Goal: Transaction & Acquisition: Purchase product/service

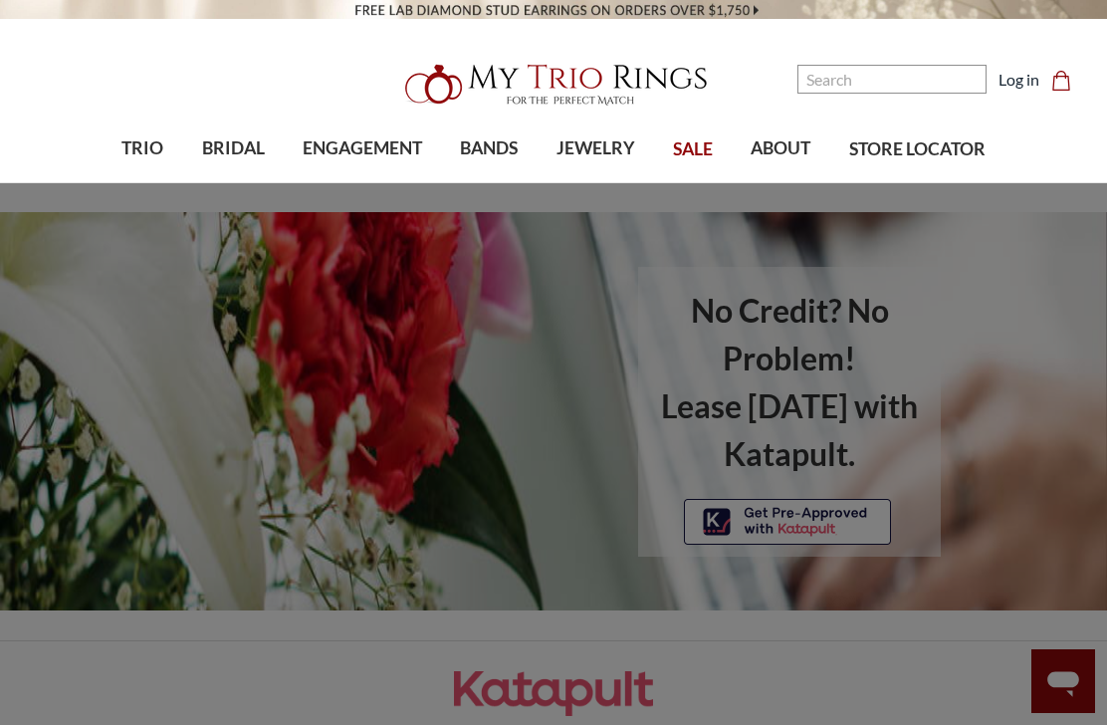
click at [403, 143] on span "ENGAGEMENT" at bounding box center [362, 148] width 119 height 26
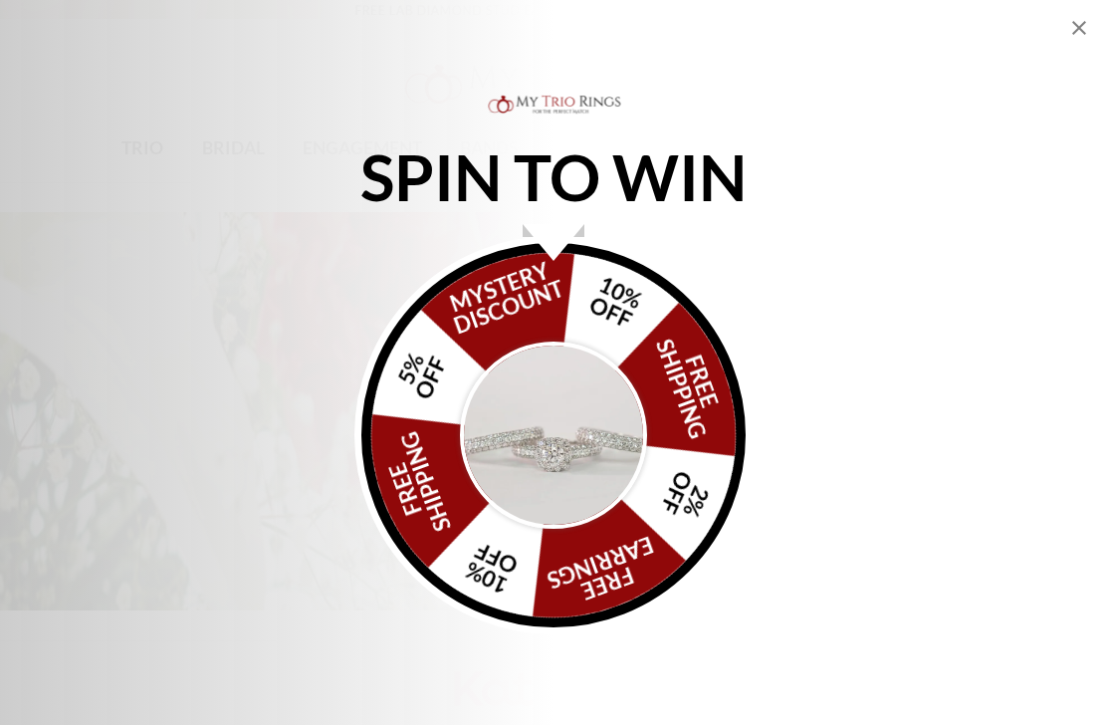
click at [1095, 47] on div "SPIN TO WIN FREE SHIPPING 5% OFF Mystery Discount 10% OFF FREE SHIPPING 2% OFF …" at bounding box center [553, 362] width 1107 height 725
click at [1094, 46] on div "SPIN TO WIN FREE SHIPPING 5% OFF Mystery Discount 10% OFF FREE SHIPPING 2% OFF …" at bounding box center [553, 362] width 1107 height 725
click at [1074, 36] on icon "Close popup" at bounding box center [1079, 28] width 24 height 24
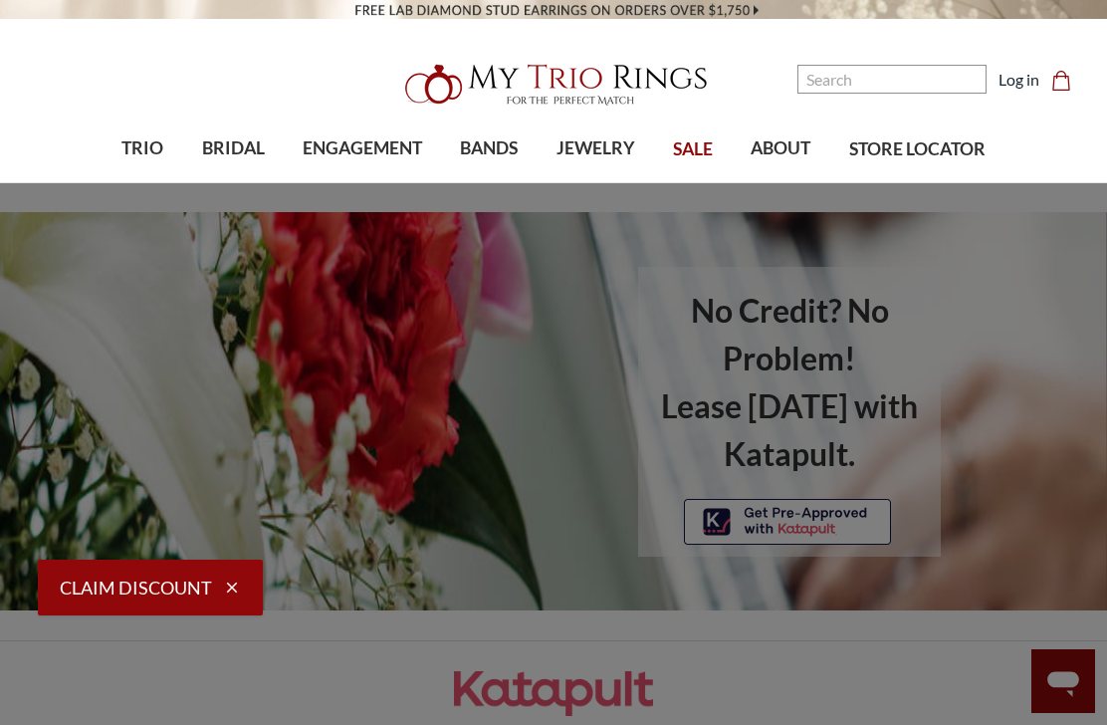
click at [350, 140] on span "ENGAGEMENT" at bounding box center [362, 148] width 119 height 26
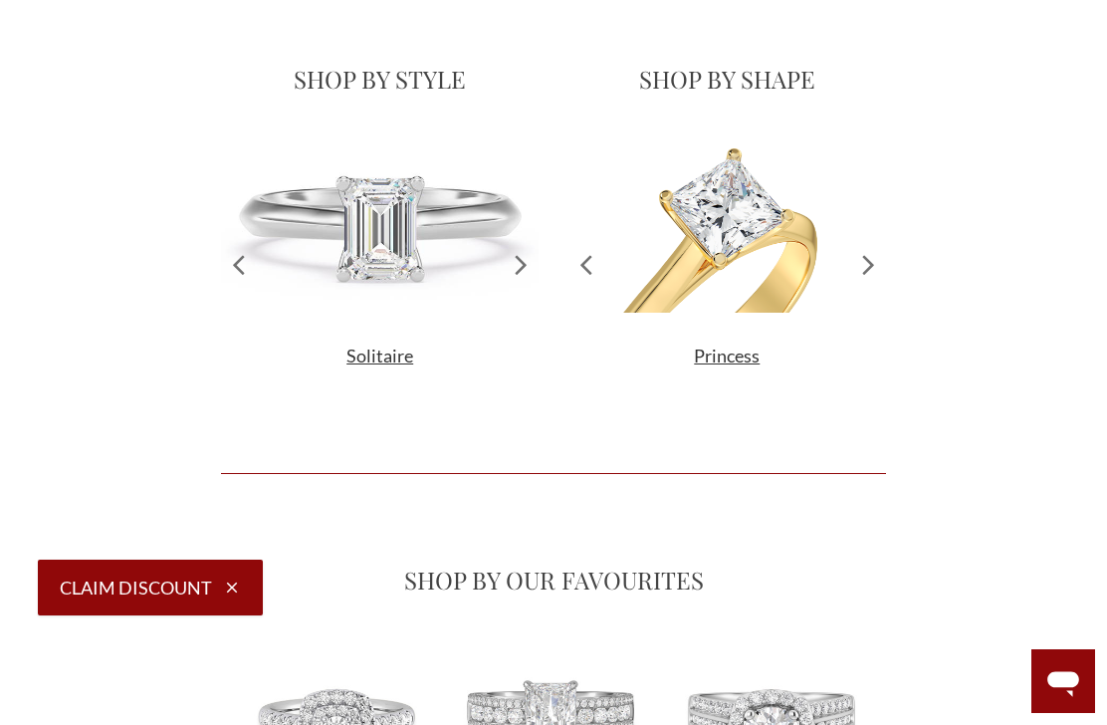
scroll to position [324, 664]
click at [868, 279] on icon at bounding box center [868, 263] width 35 height 259
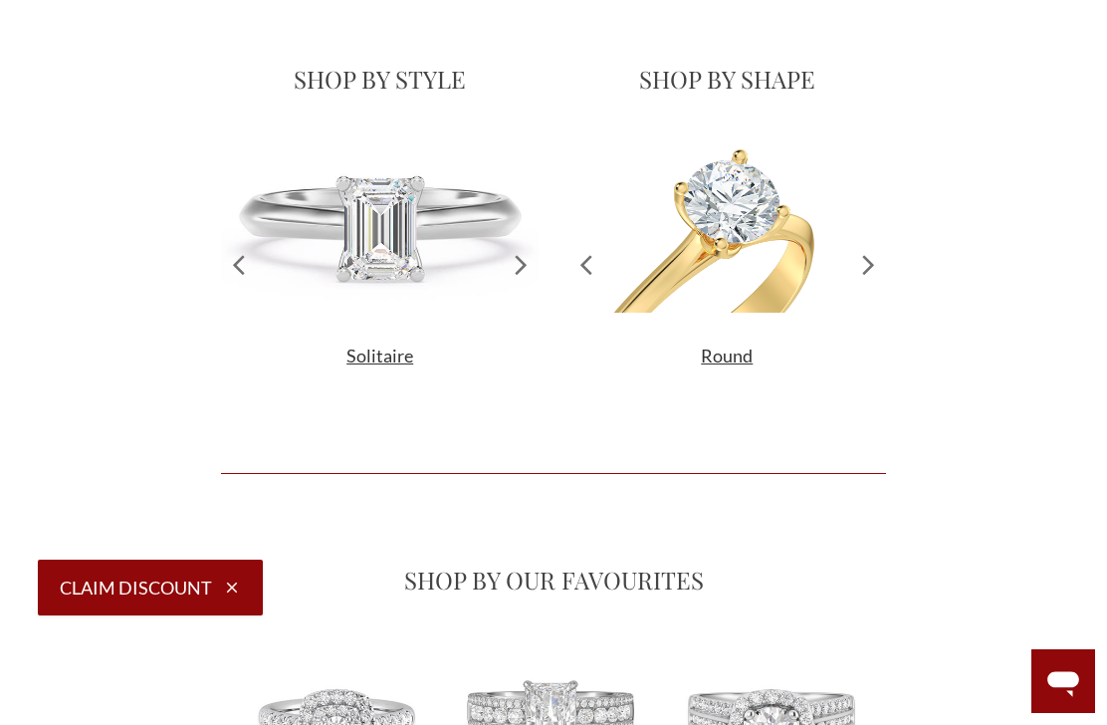
click at [871, 267] on icon at bounding box center [868, 263] width 35 height 259
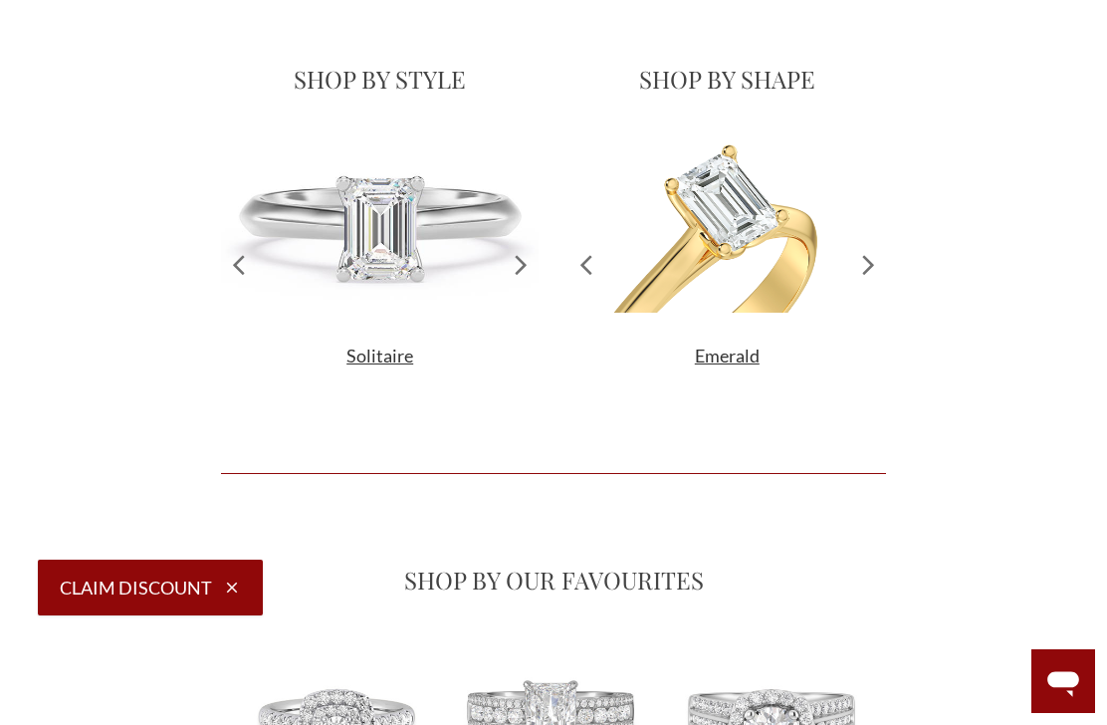
click at [870, 272] on icon at bounding box center [867, 264] width 11 height 19
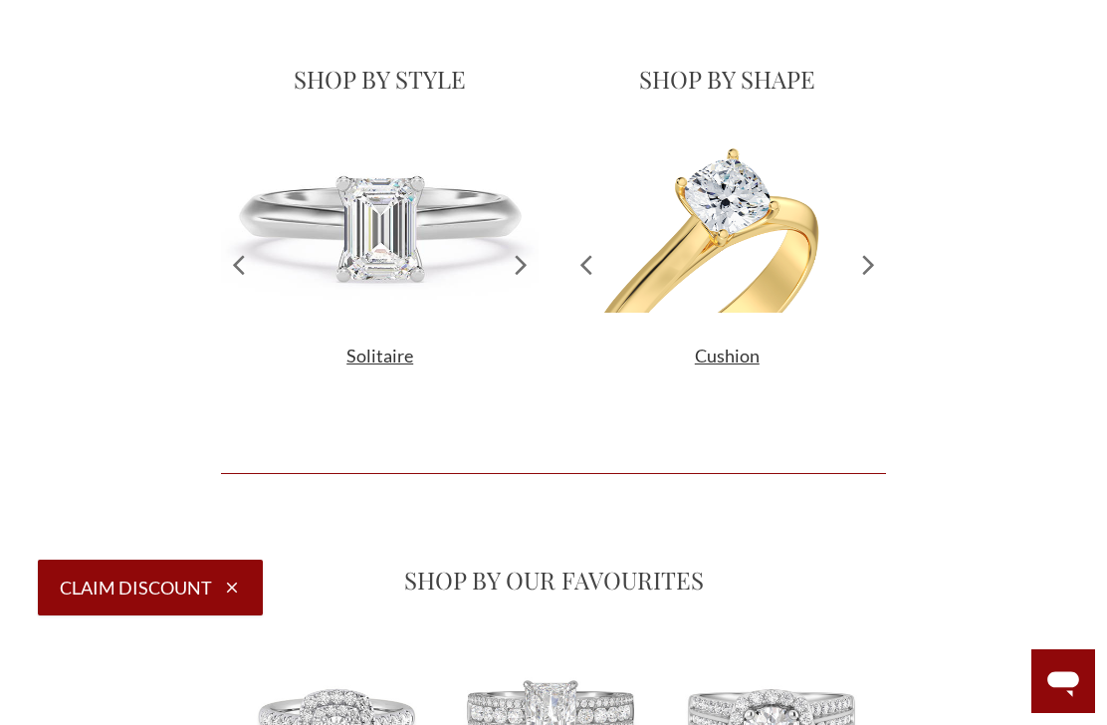
click at [873, 279] on icon at bounding box center [868, 263] width 35 height 259
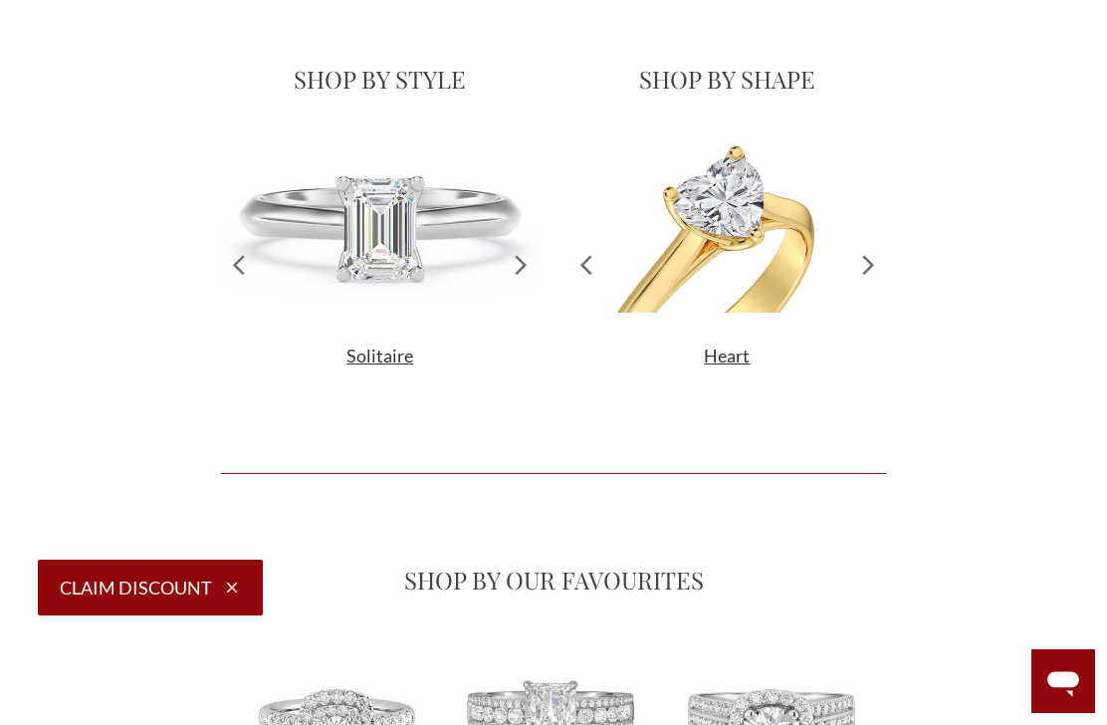
click at [796, 270] on img at bounding box center [726, 223] width 317 height 178
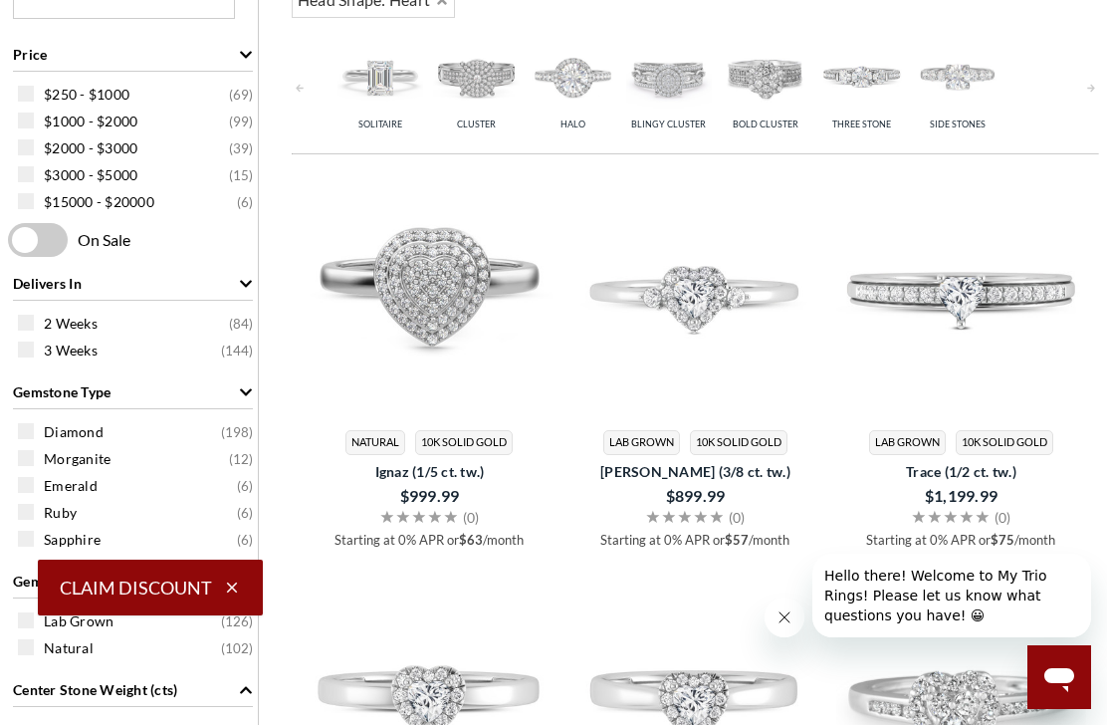
scroll to position [862, 0]
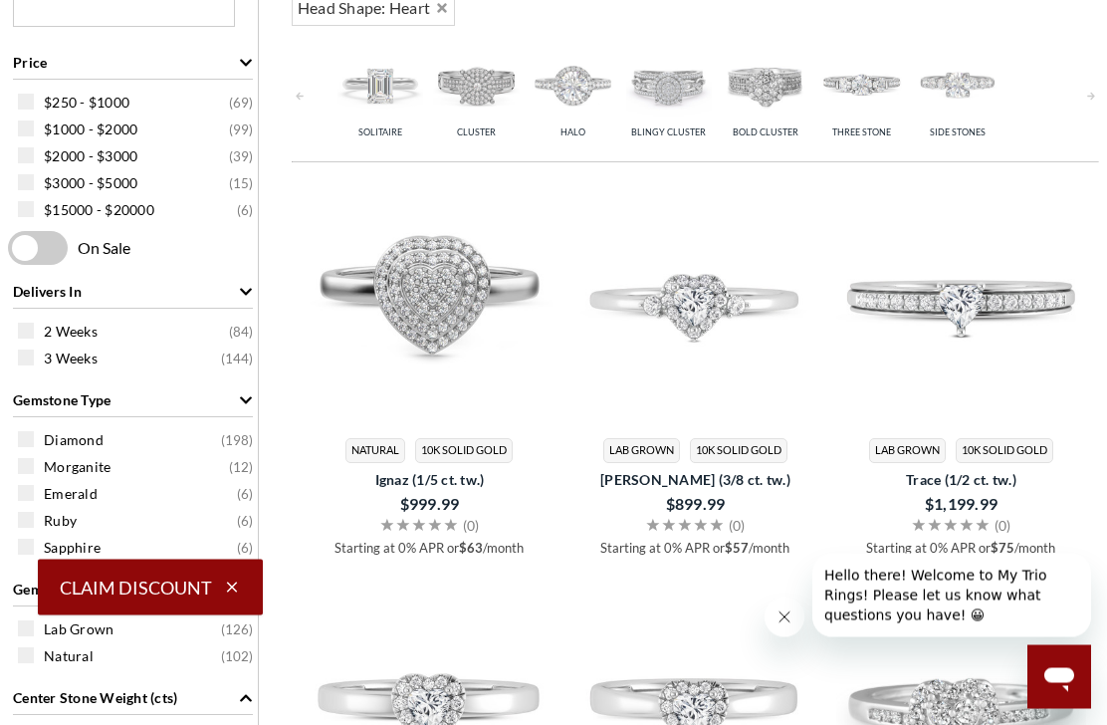
click at [44, 261] on span at bounding box center [38, 249] width 60 height 34
click at [12, 250] on input "checkbox" at bounding box center [12, 250] width 0 height 0
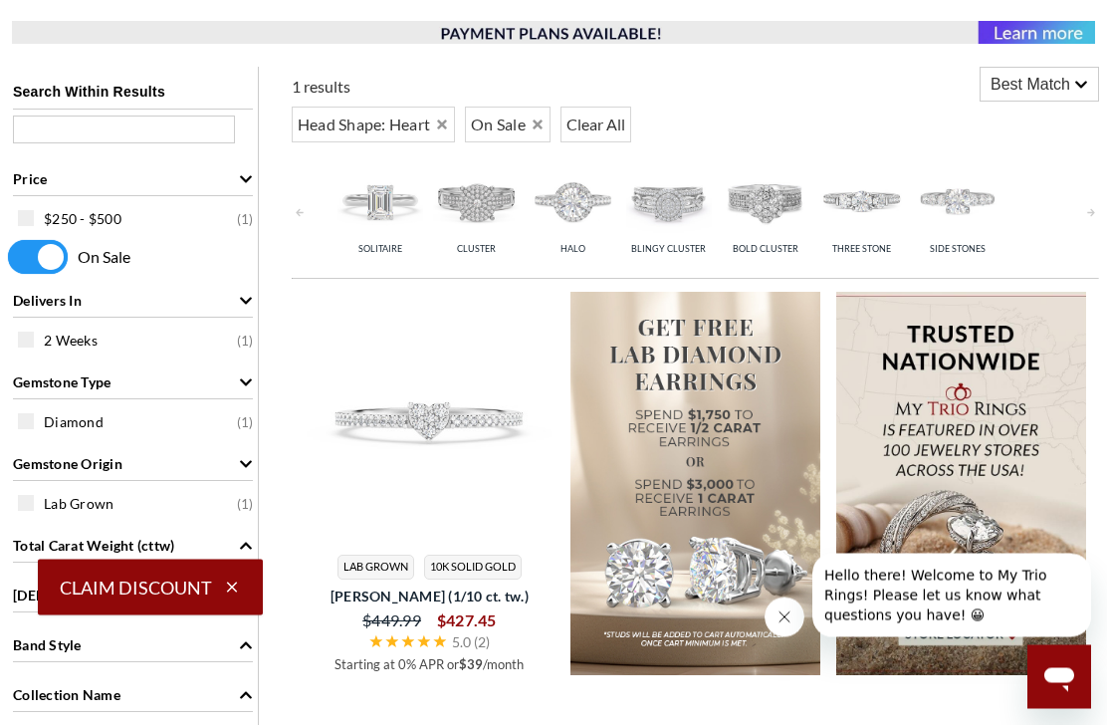
scroll to position [729, 0]
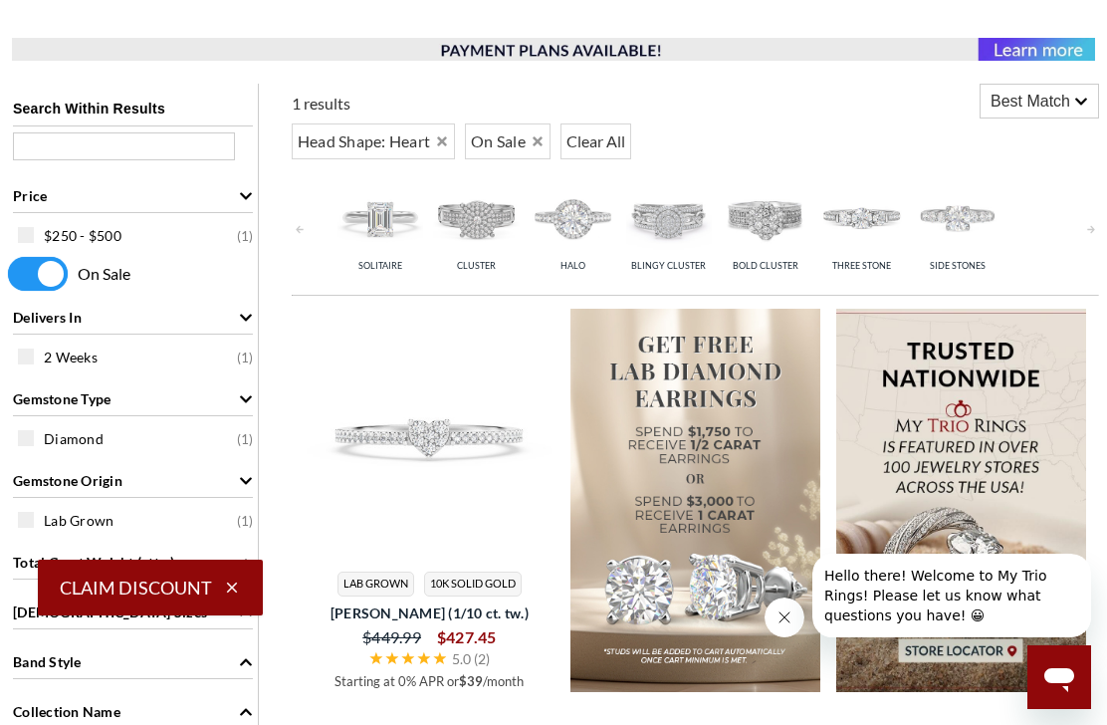
click at [52, 282] on span at bounding box center [38, 274] width 60 height 34
click at [12, 275] on input "checkbox" at bounding box center [12, 275] width 0 height 0
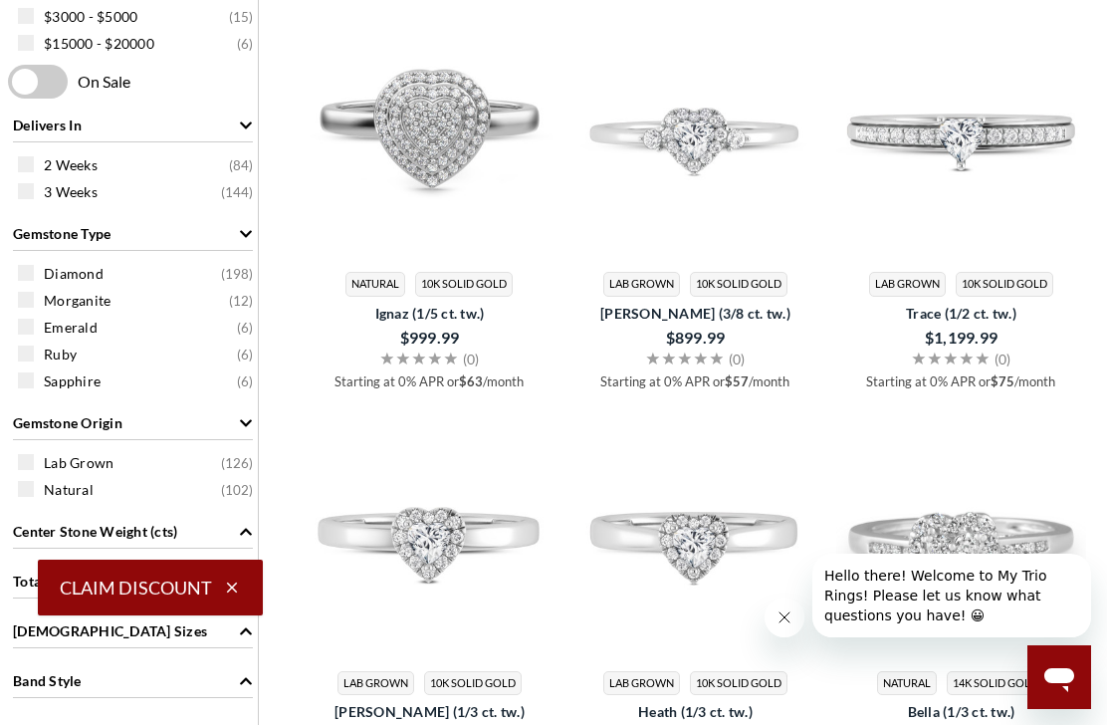
scroll to position [1037, 0]
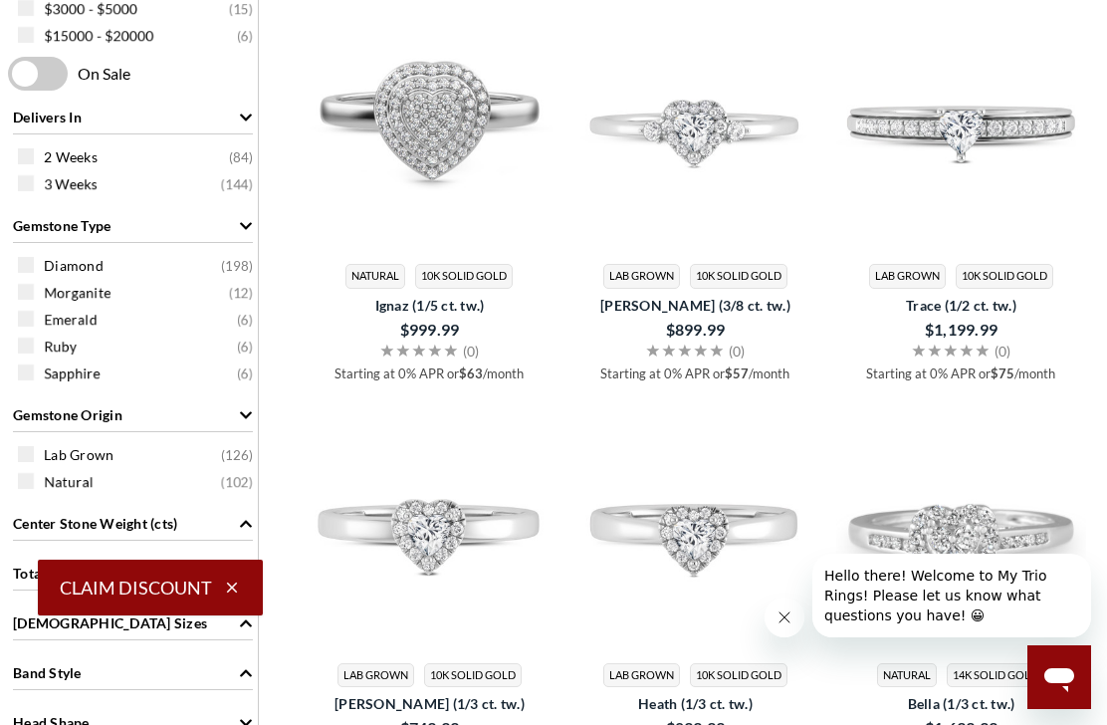
click at [238, 424] on div "Gemstone Origin" at bounding box center [133, 413] width 240 height 38
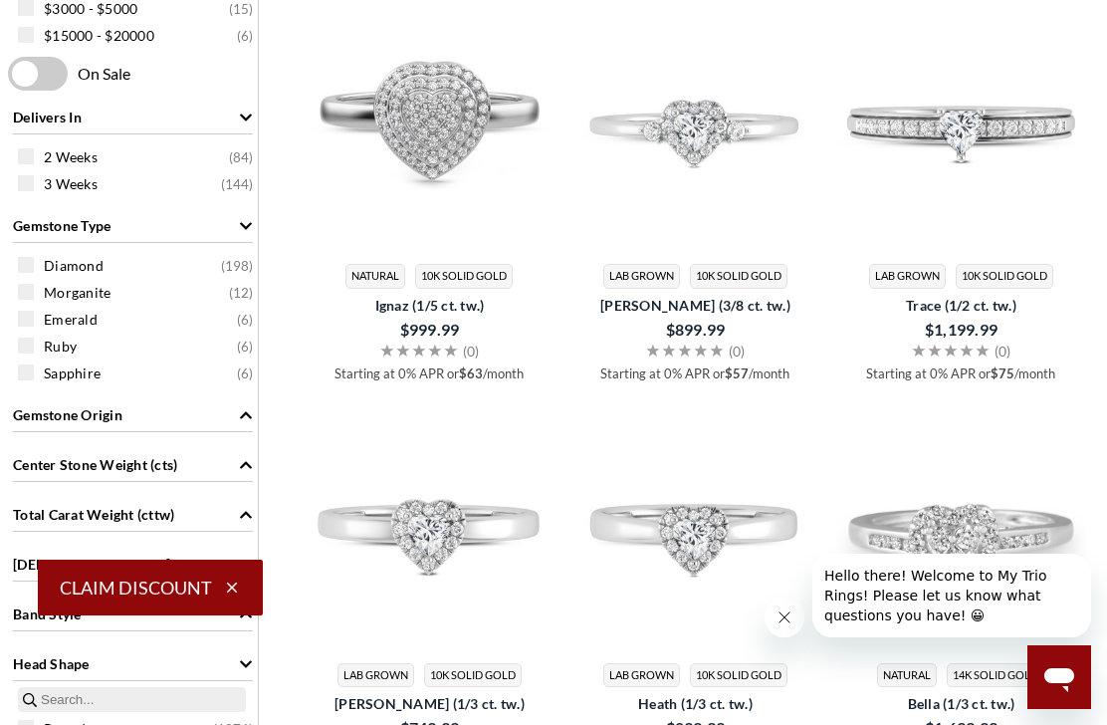
click at [245, 413] on icon "Gemstone Origin" at bounding box center [246, 415] width 14 height 14
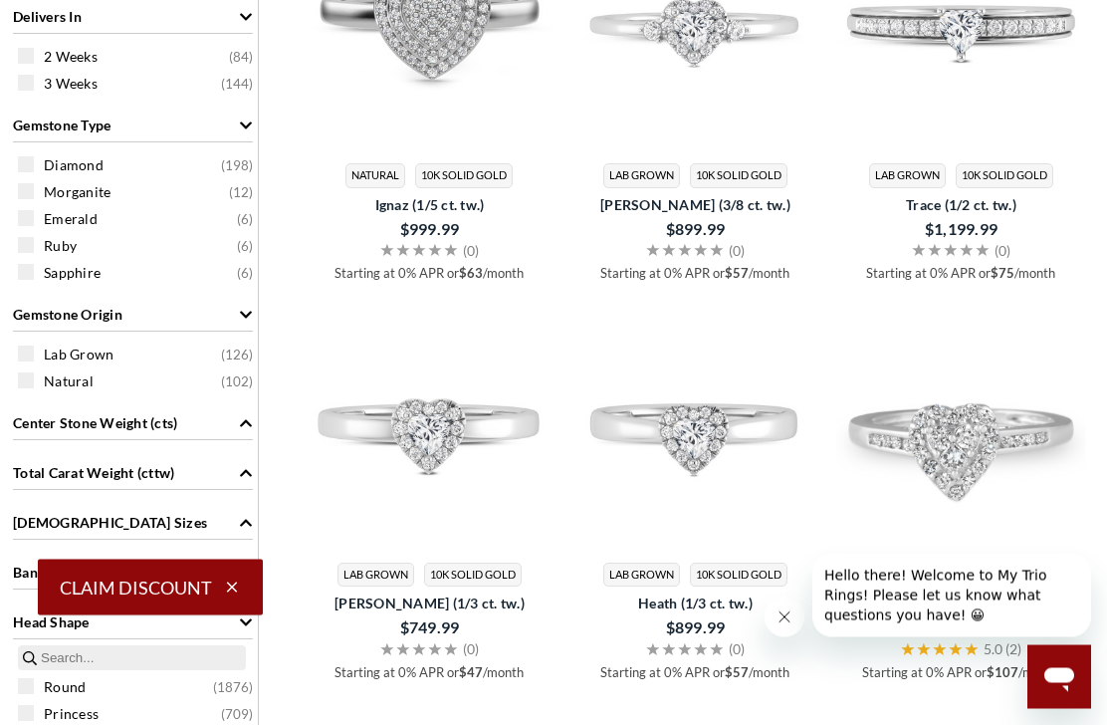
click at [234, 472] on div "Total Carat Weight (cttw)" at bounding box center [133, 472] width 240 height 38
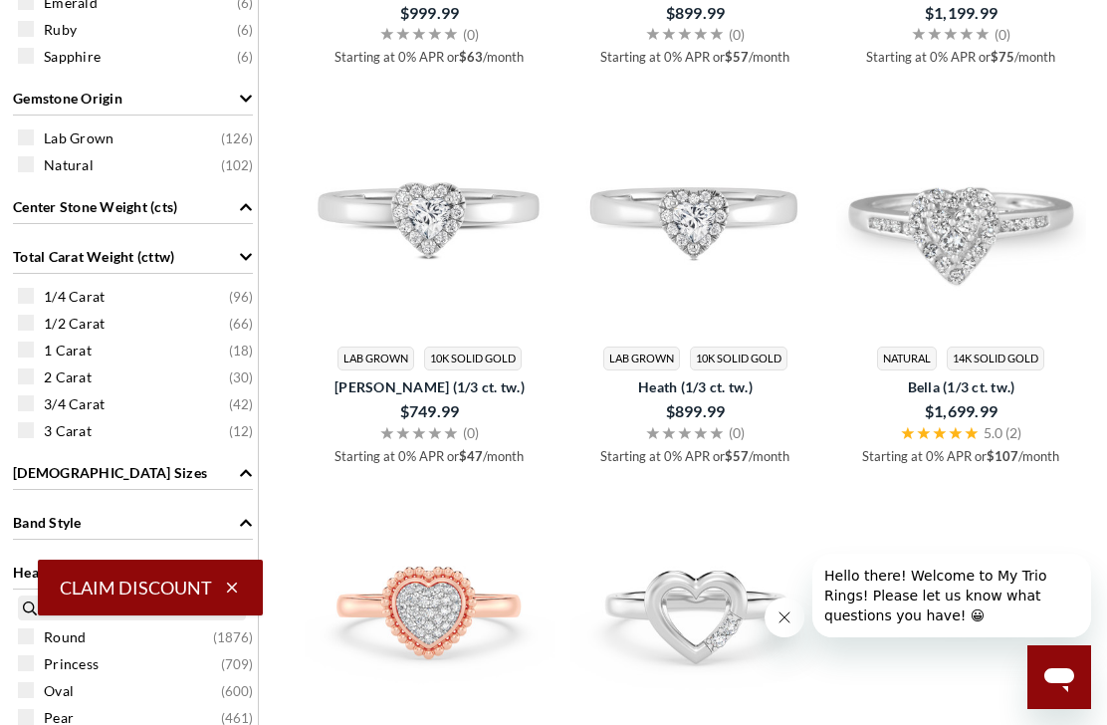
scroll to position [1352, 0]
click at [32, 357] on span at bounding box center [26, 350] width 16 height 16
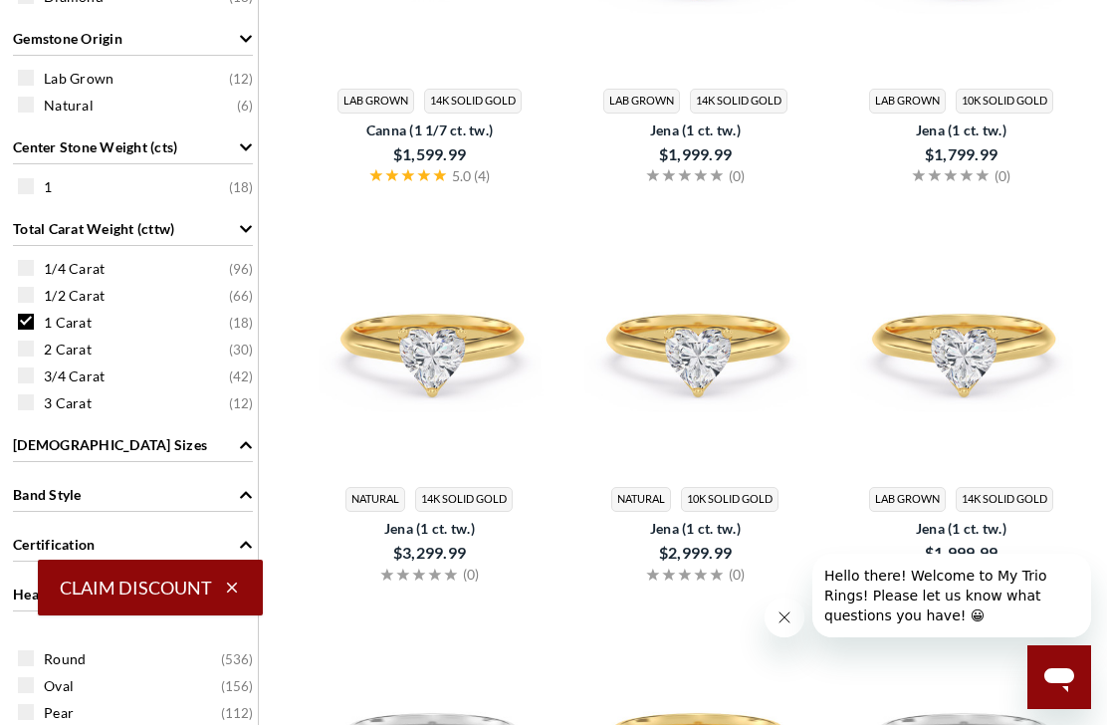
scroll to position [1242, 0]
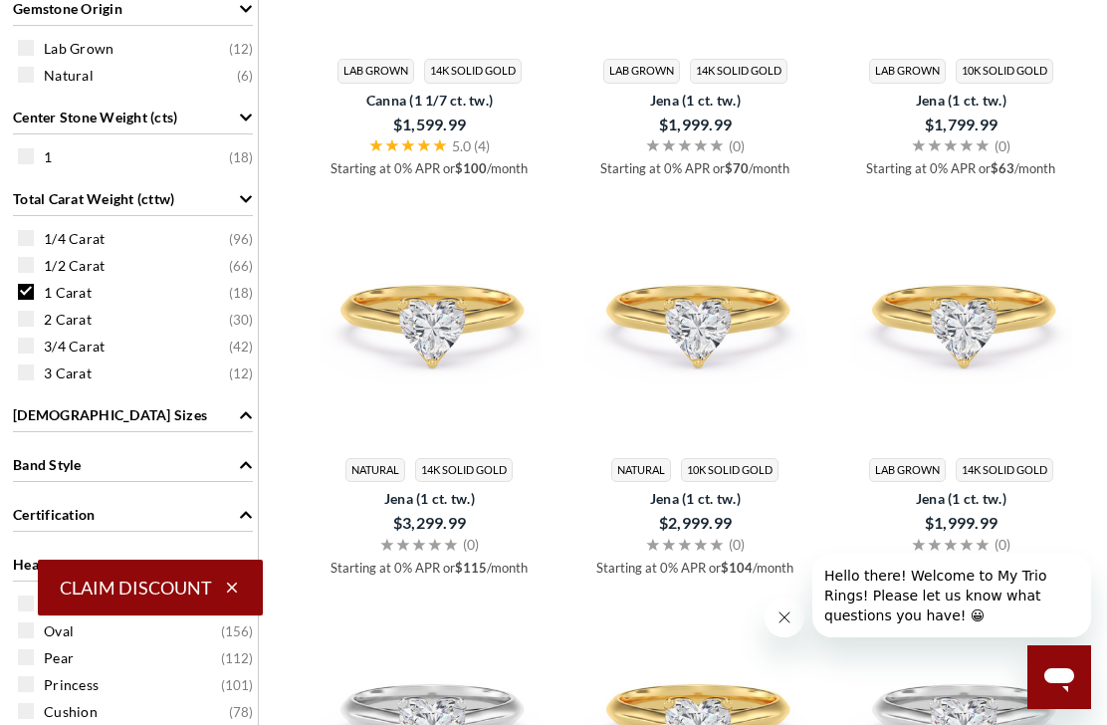
click at [36, 324] on div "2 Carat ( 30 )" at bounding box center [138, 319] width 240 height 22
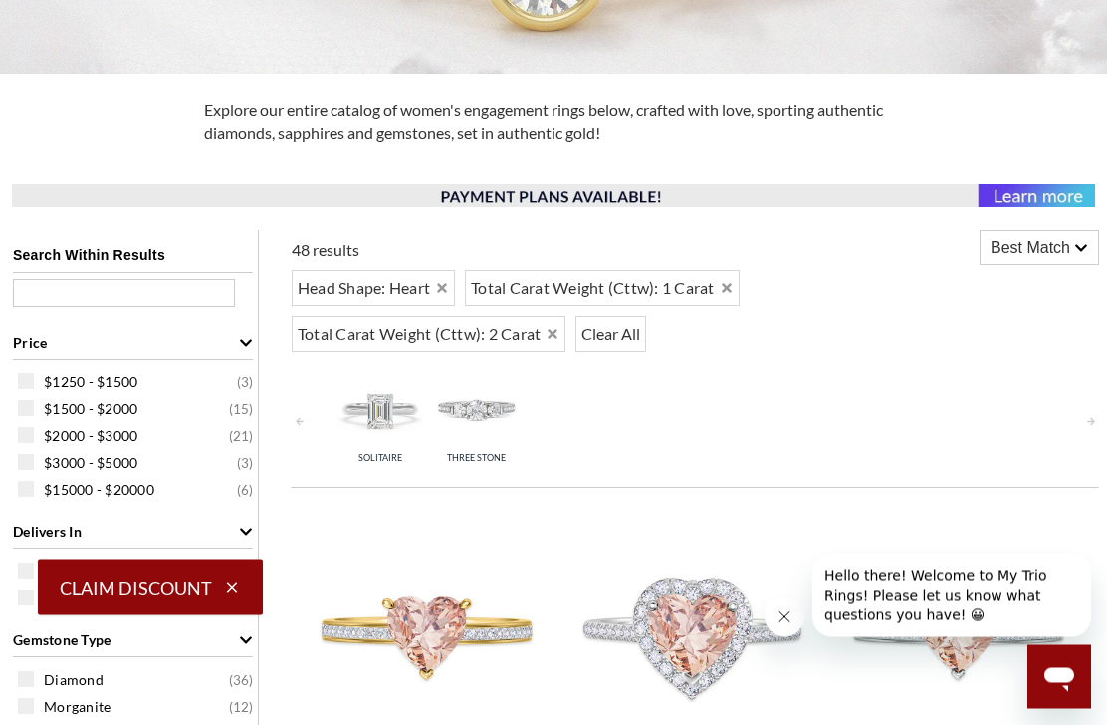
scroll to position [574, 0]
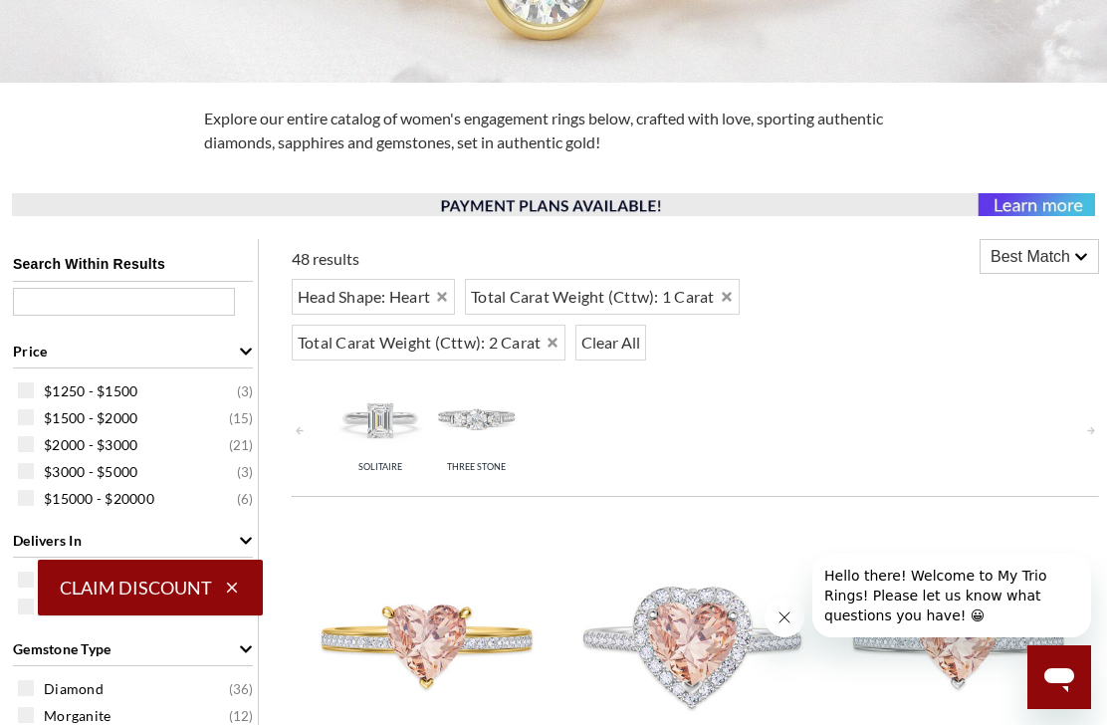
click at [244, 342] on div "Price" at bounding box center [133, 349] width 240 height 38
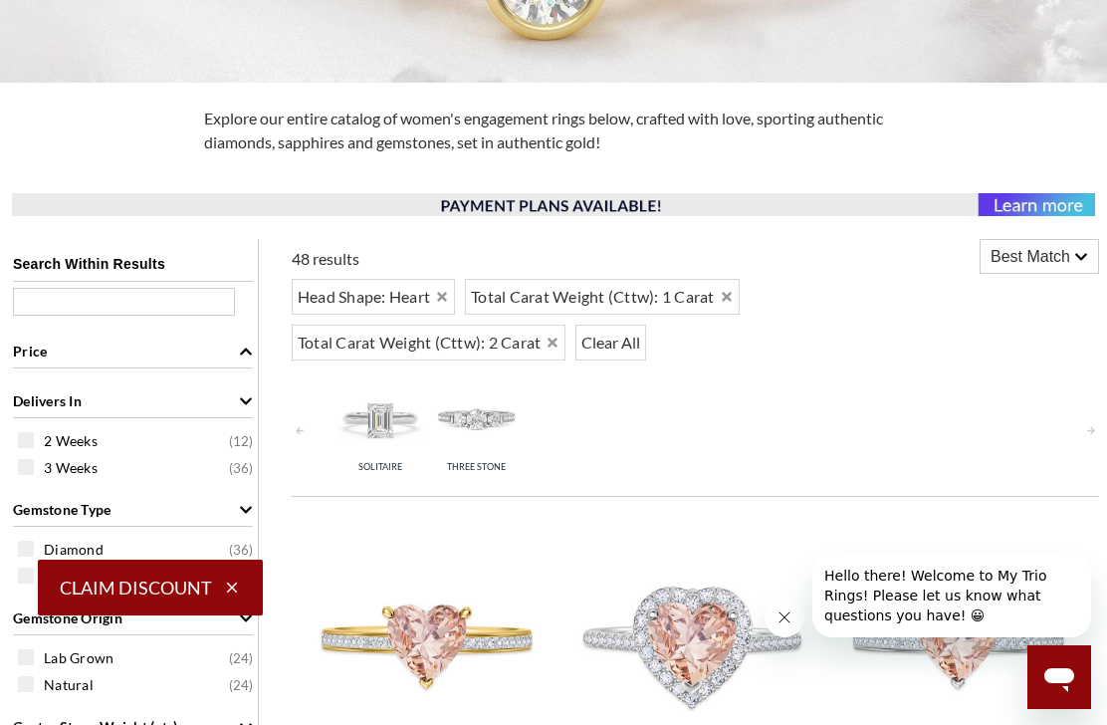
click at [251, 404] on icon "Delivers In" at bounding box center [246, 401] width 14 height 14
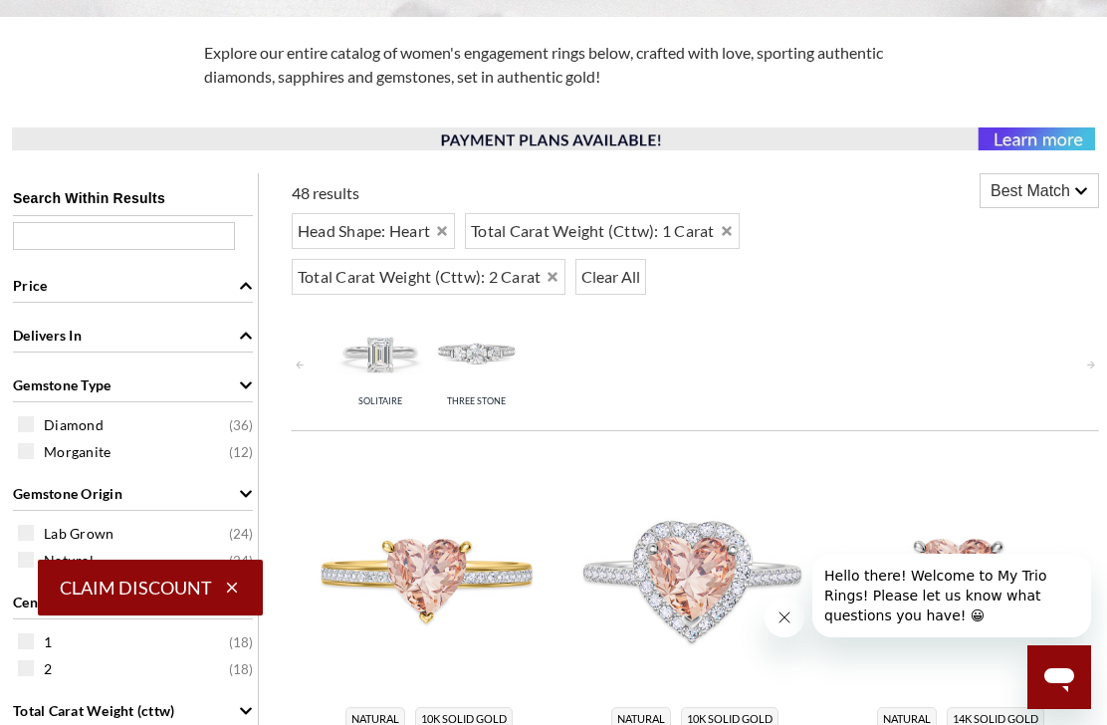
scroll to position [655, 0]
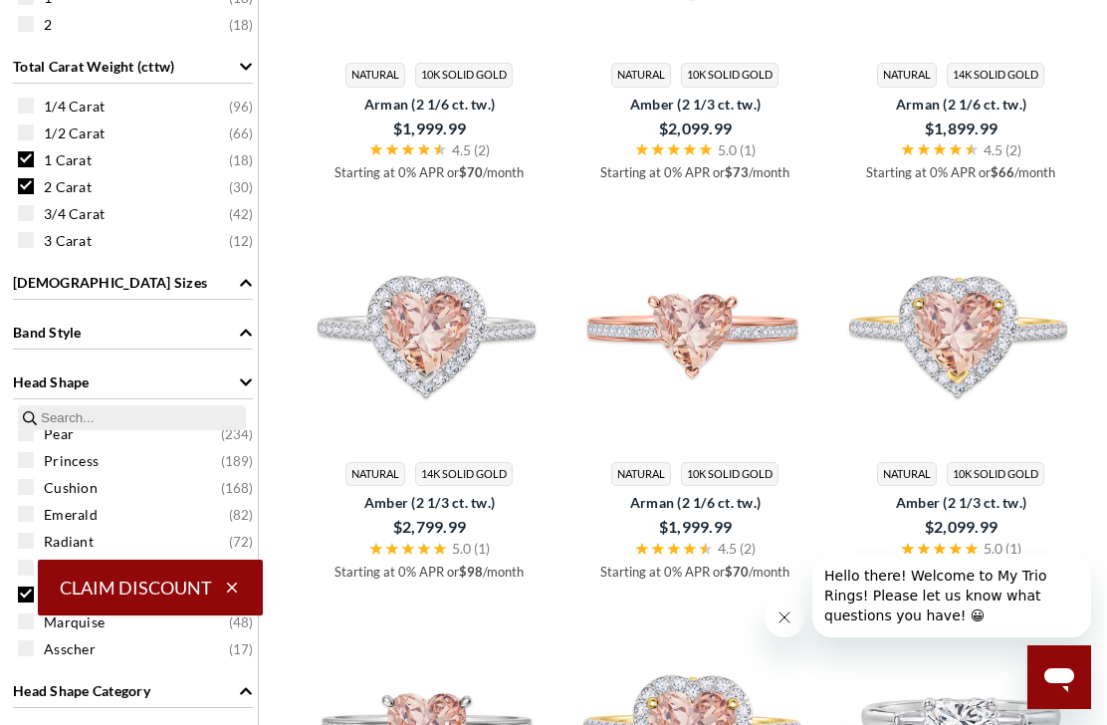
click at [237, 365] on div "Head Shape" at bounding box center [133, 380] width 240 height 38
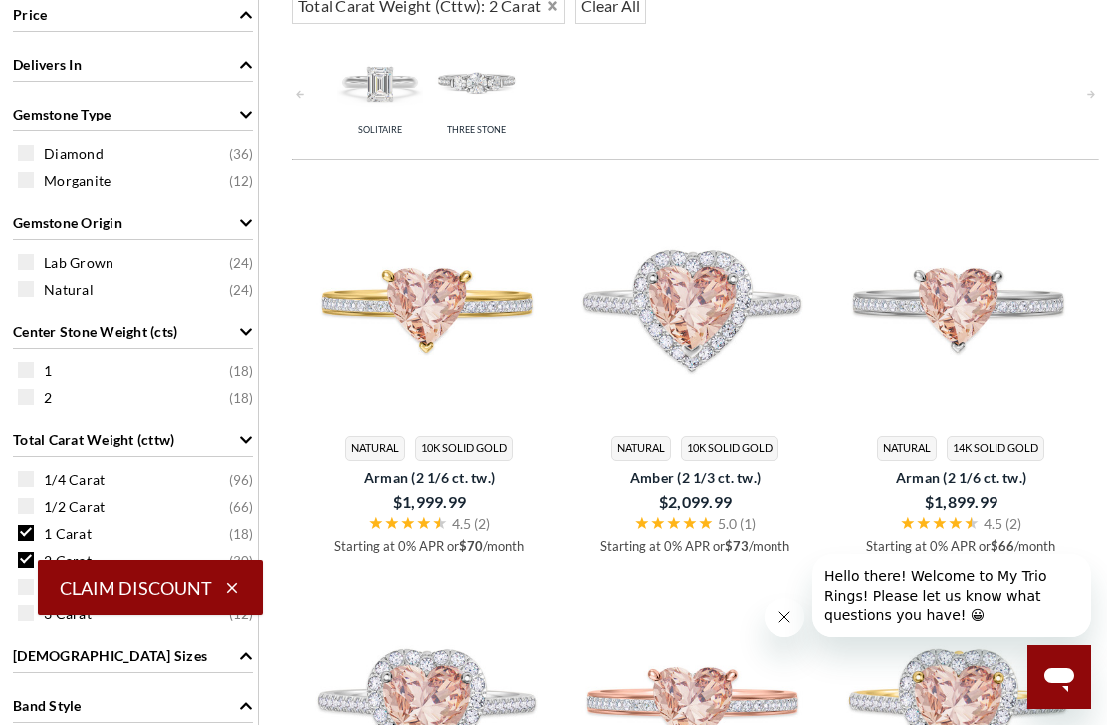
scroll to position [910, 0]
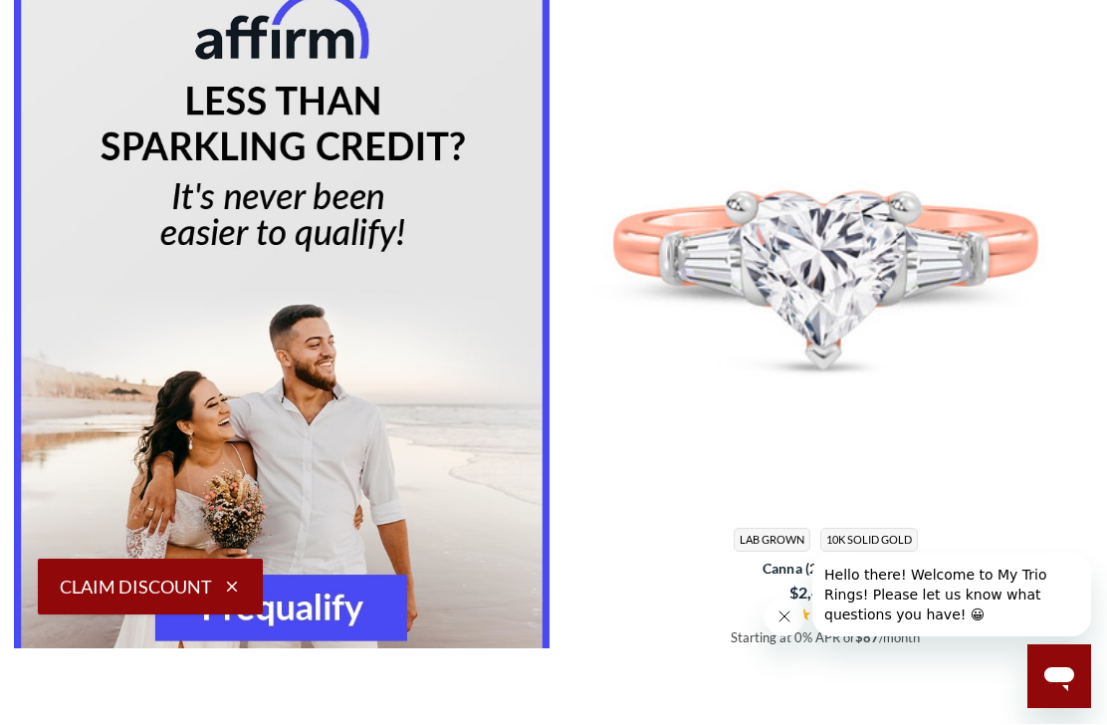
scroll to position [4984, 0]
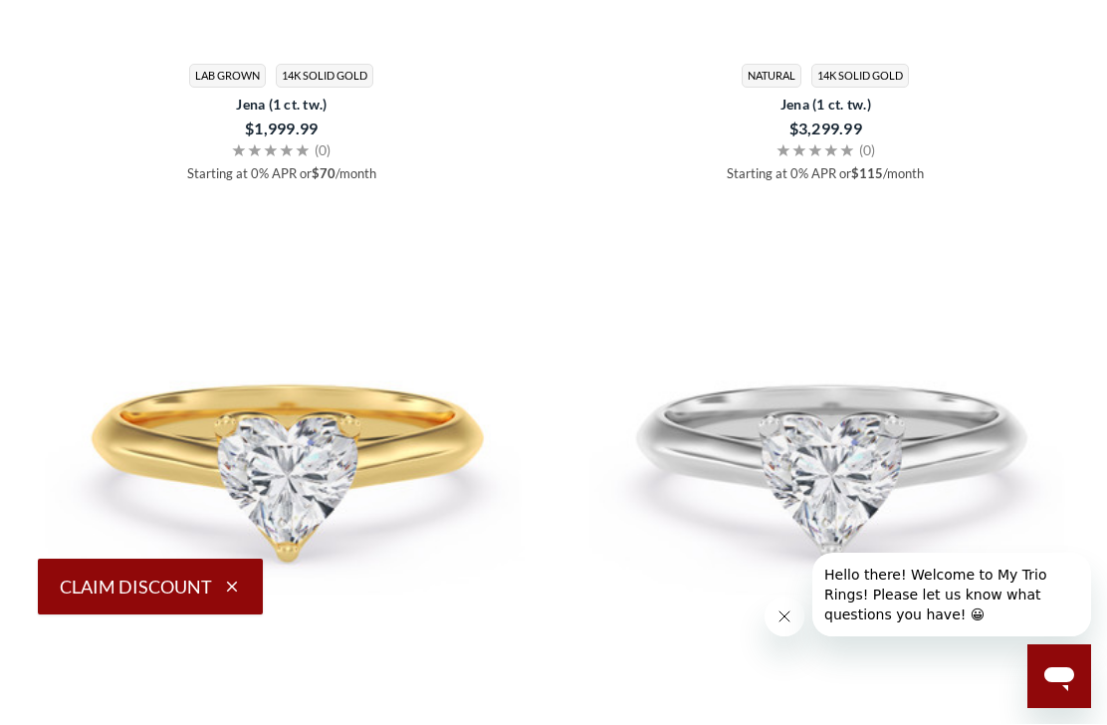
scroll to position [1418, 0]
